Goal: Task Accomplishment & Management: Manage account settings

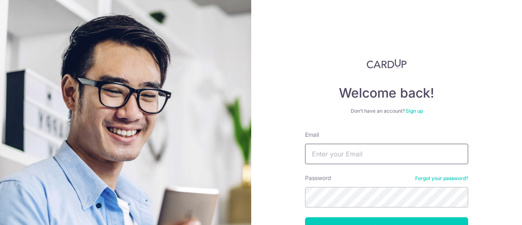
type input "[EMAIL_ADDRESS][DOMAIN_NAME]"
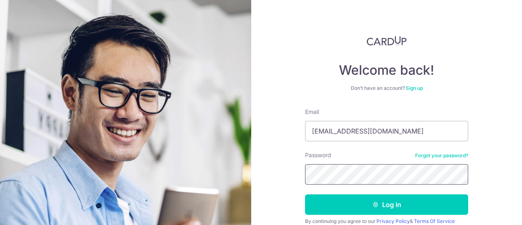
scroll to position [41, 0]
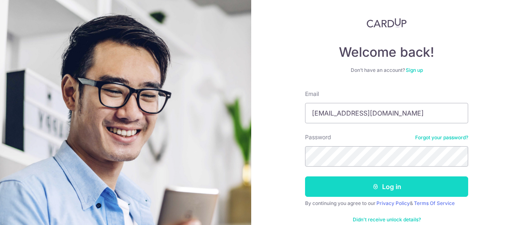
click at [391, 189] on button "Log in" at bounding box center [386, 186] width 163 height 20
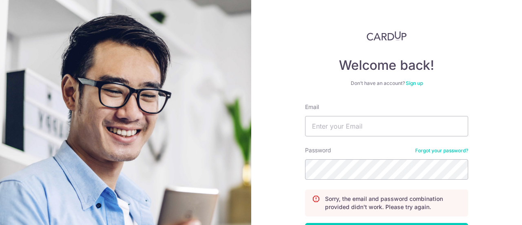
scroll to position [41, 0]
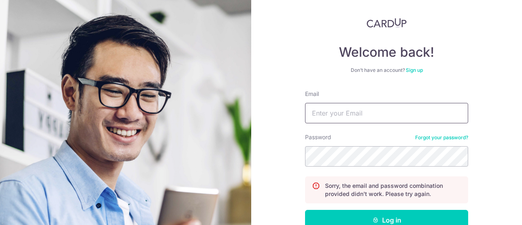
click at [347, 108] on input "Email" at bounding box center [386, 113] width 163 height 20
type input "[EMAIL_ADDRESS][DOMAIN_NAME]"
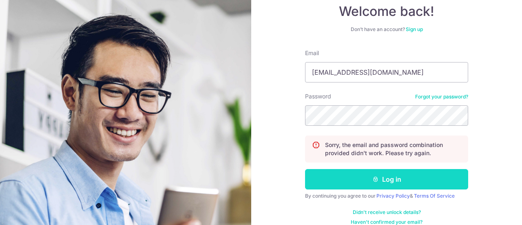
click at [378, 184] on button "Log in" at bounding box center [386, 179] width 163 height 20
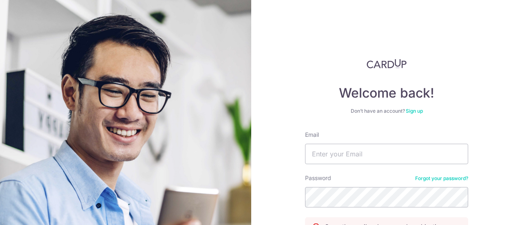
click at [457, 179] on link "Forgot your password?" at bounding box center [441, 178] width 53 height 7
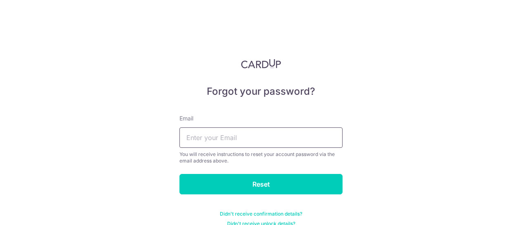
click at [266, 143] on input "text" at bounding box center [261, 137] width 163 height 20
type input "[EMAIL_ADDRESS][DOMAIN_NAME]"
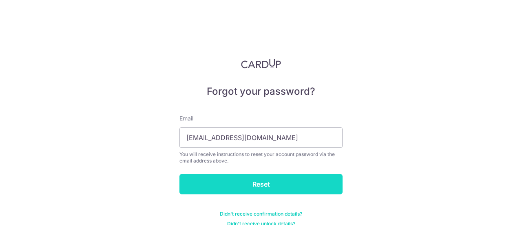
click at [261, 184] on input "Reset" at bounding box center [261, 184] width 163 height 20
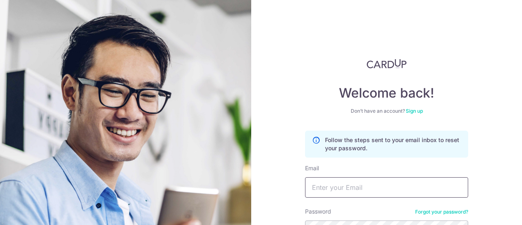
click at [323, 182] on input "Email" at bounding box center [386, 187] width 163 height 20
type input "[EMAIL_ADDRESS][DOMAIN_NAME]"
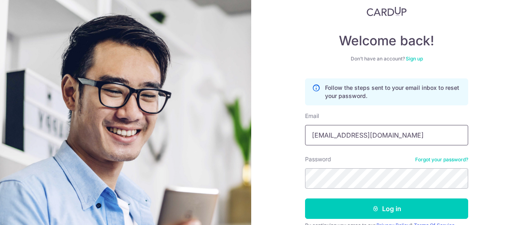
scroll to position [82, 0]
